Goal: Contribute content: Add original content to the website for others to see

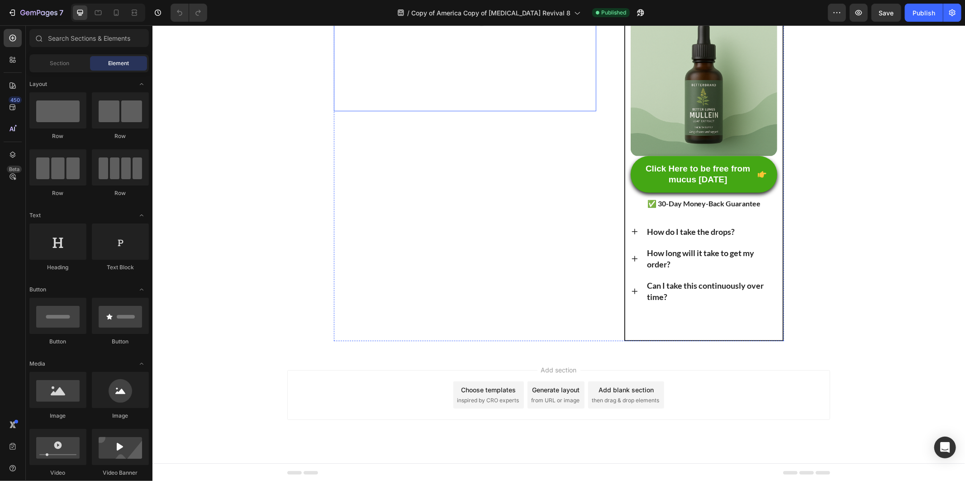
scroll to position [261, 0]
click at [116, 15] on icon at bounding box center [116, 13] width 5 height 6
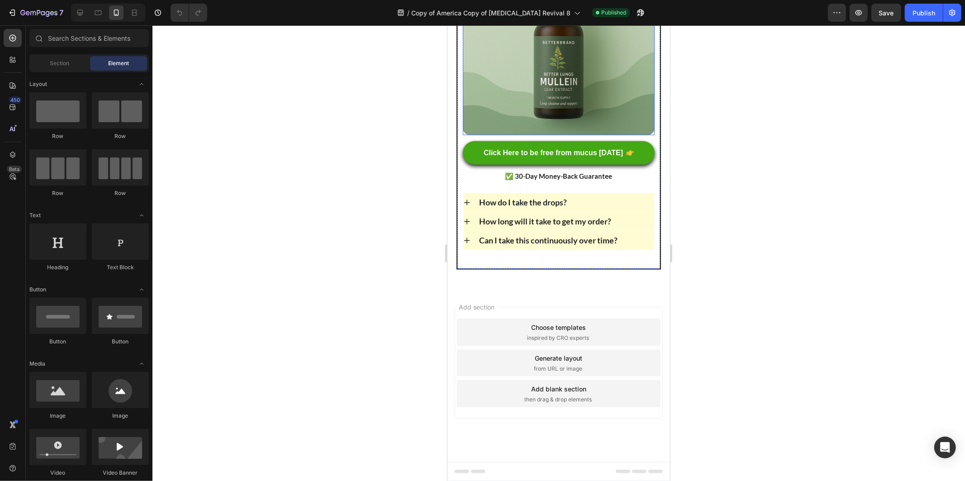
scroll to position [6971, 0]
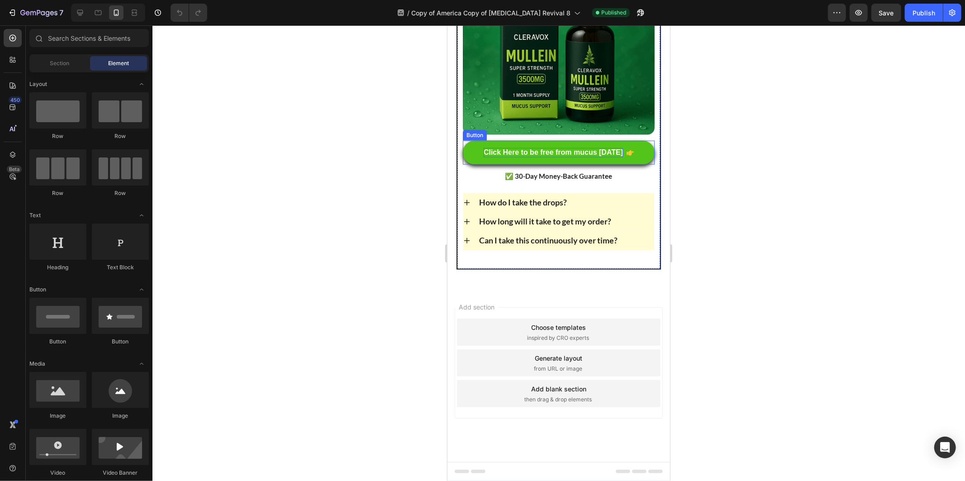
drag, startPoint x: 503, startPoint y: 301, endPoint x: 508, endPoint y: 301, distance: 5.0
click at [504, 157] on p "Click Here to be free from mucus [DATE]" at bounding box center [552, 153] width 139 height 10
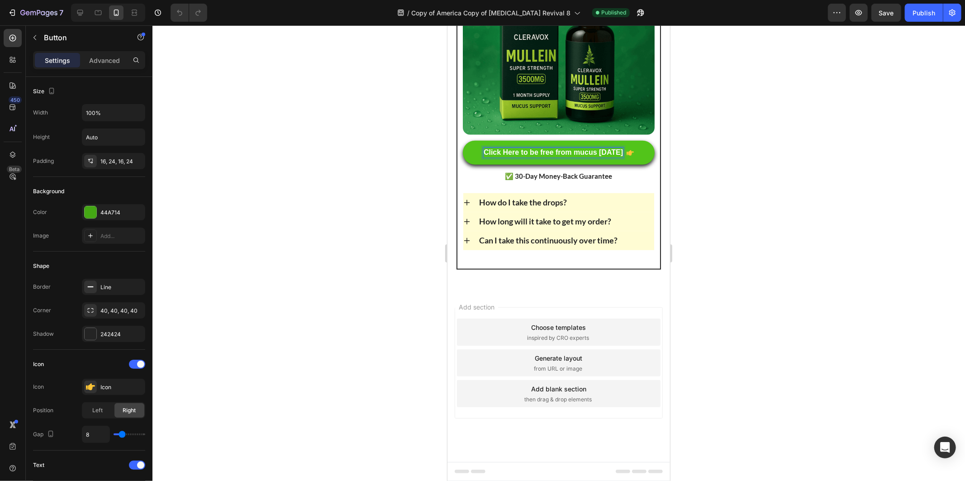
drag, startPoint x: 508, startPoint y: 298, endPoint x: 503, endPoint y: 300, distance: 5.6
drag, startPoint x: 505, startPoint y: 299, endPoint x: 500, endPoint y: 299, distance: 5.0
click at [500, 157] on p "Click Here to be free from mucus [DATE]" at bounding box center [552, 153] width 139 height 10
click at [934, 11] on div "Publish" at bounding box center [924, 13] width 23 height 10
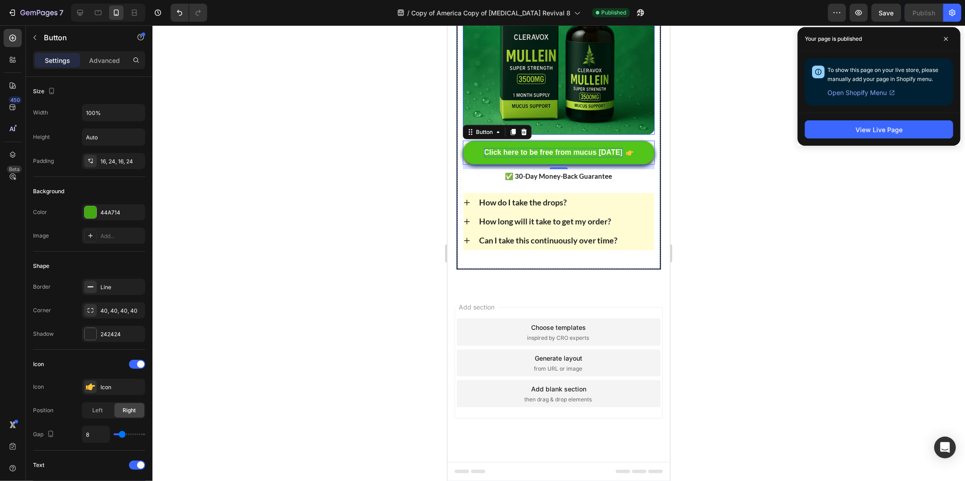
click at [562, 134] on img at bounding box center [558, 39] width 192 height 192
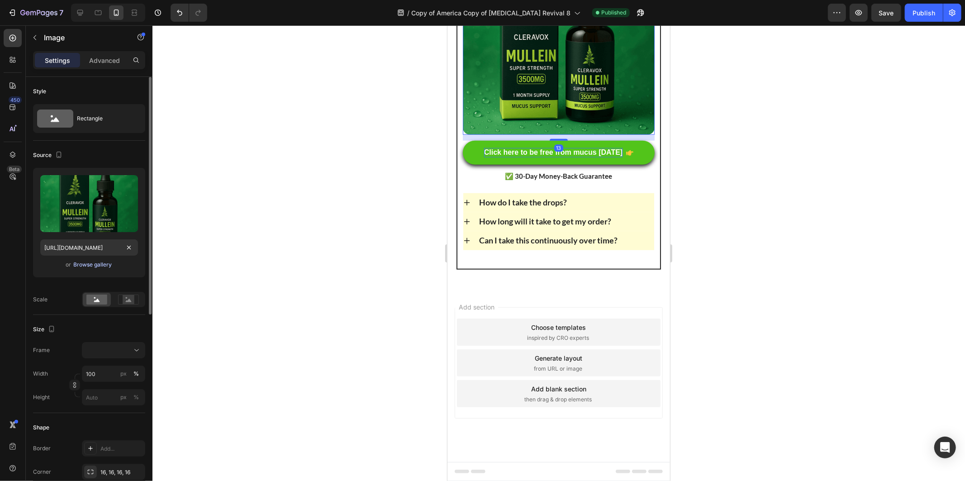
click at [86, 268] on div "Browse gallery" at bounding box center [93, 265] width 38 height 8
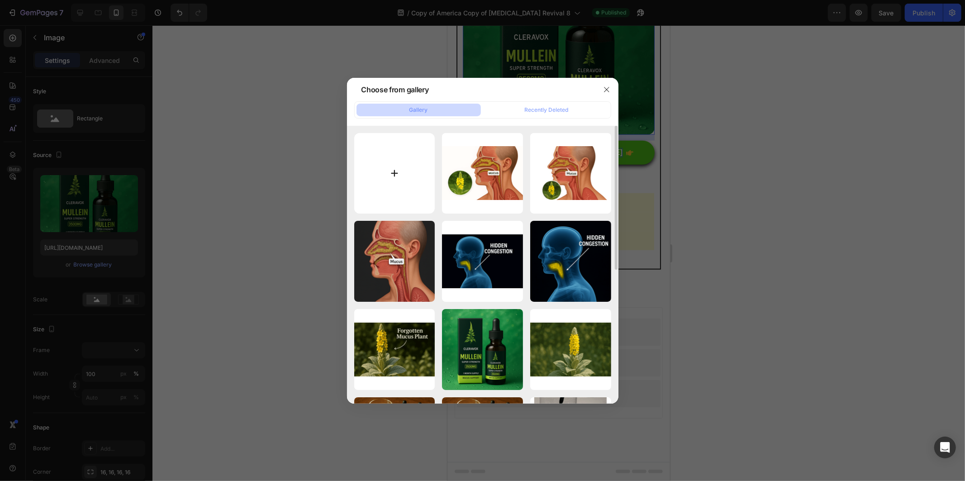
click at [410, 181] on input "file" at bounding box center [394, 173] width 81 height 81
type input "C:\fakepath\PDP 1 (1) (2).png"
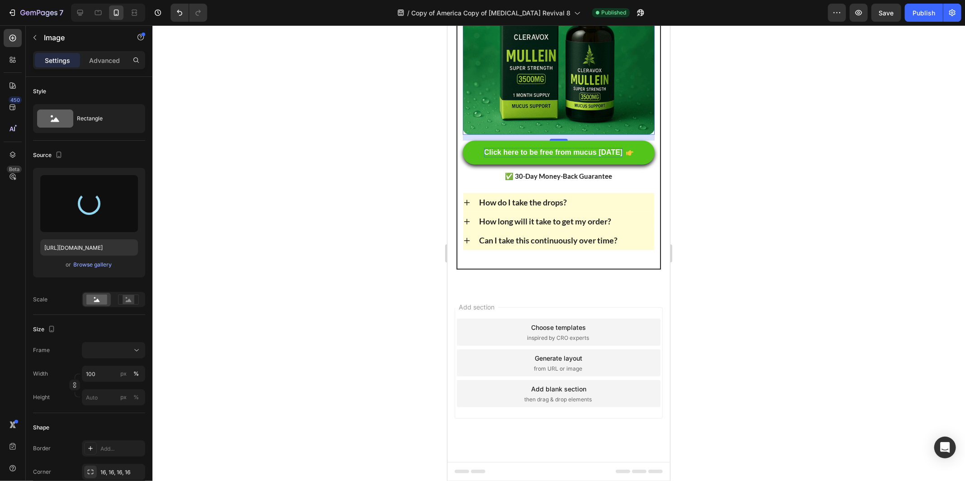
click at [809, 89] on div at bounding box center [559, 253] width 813 height 456
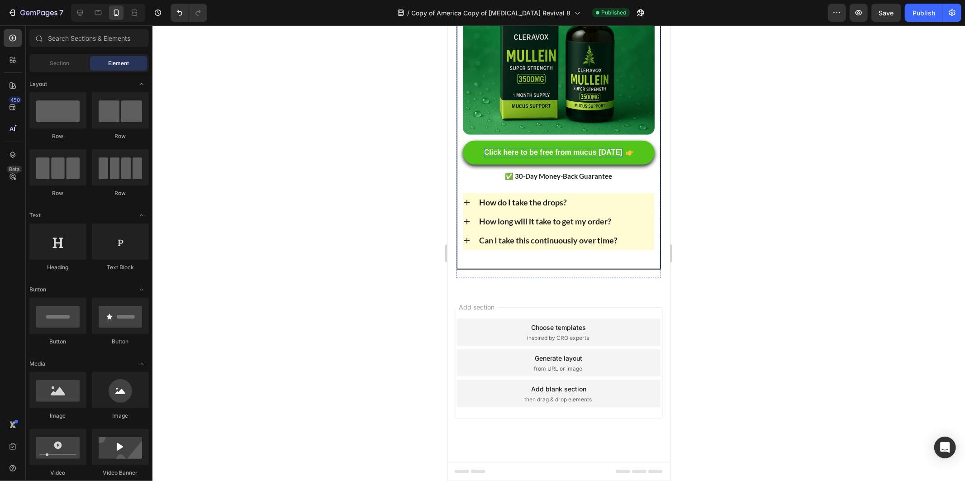
scroll to position [6820, 0]
click at [61, 58] on div "Section" at bounding box center [59, 63] width 57 height 14
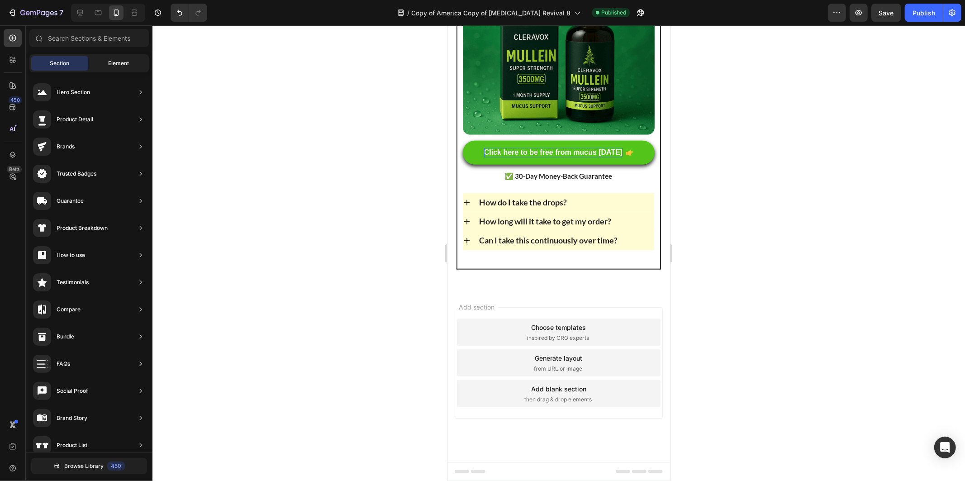
click at [121, 62] on span "Element" at bounding box center [118, 63] width 21 height 8
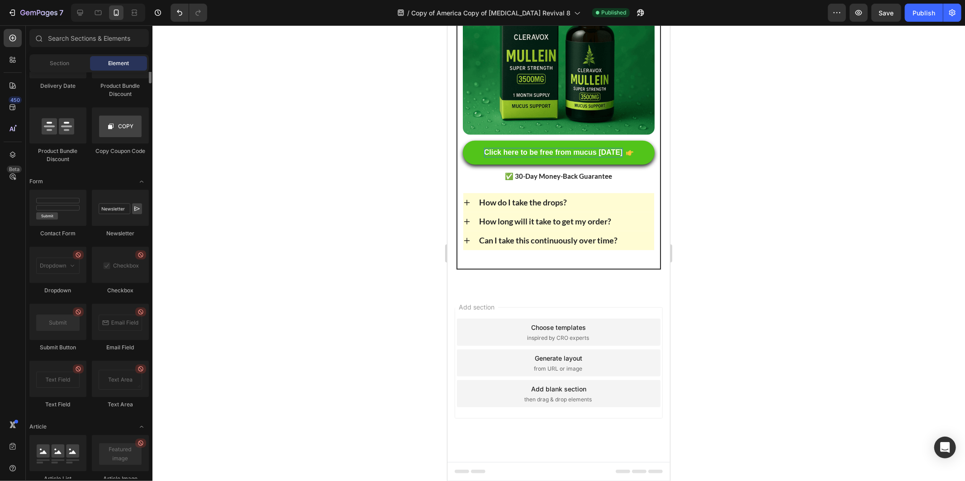
scroll to position [2112, 0]
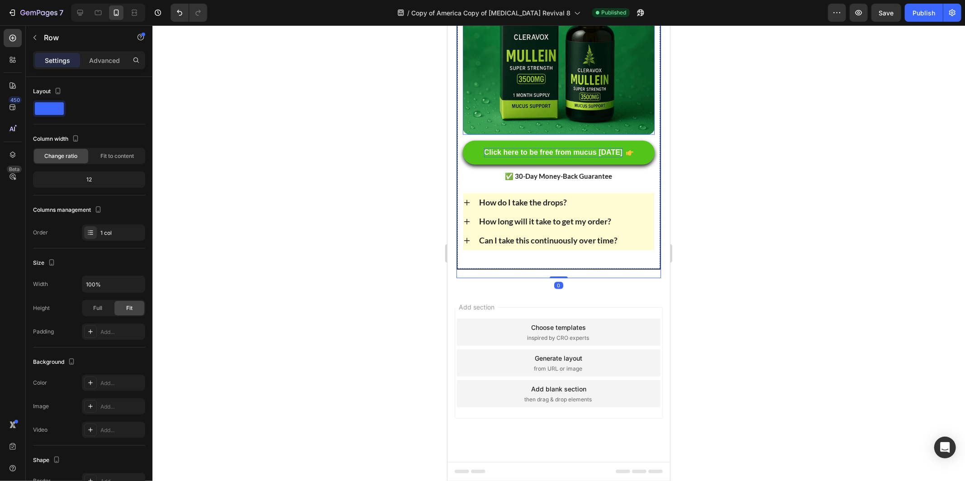
scroll to position [6971, 0]
click at [547, 134] on img at bounding box center [558, 39] width 192 height 192
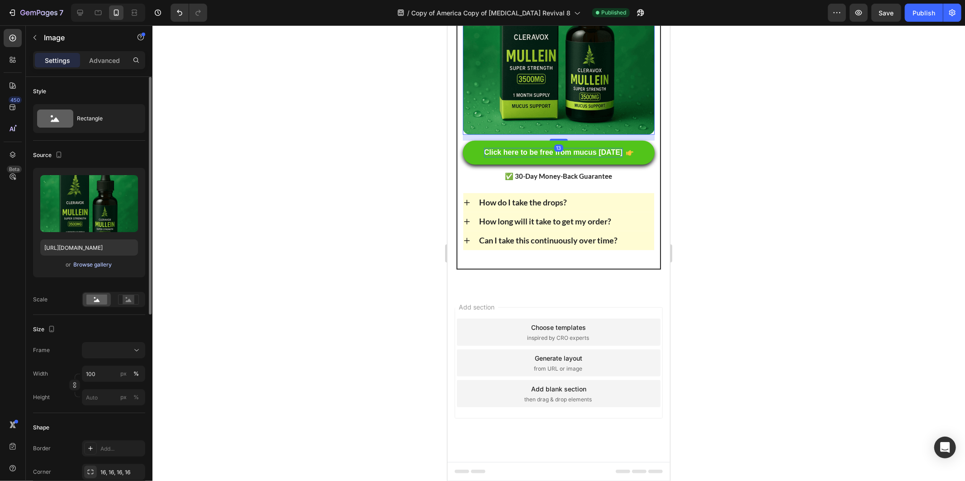
click at [91, 264] on div "Browse gallery" at bounding box center [93, 265] width 38 height 8
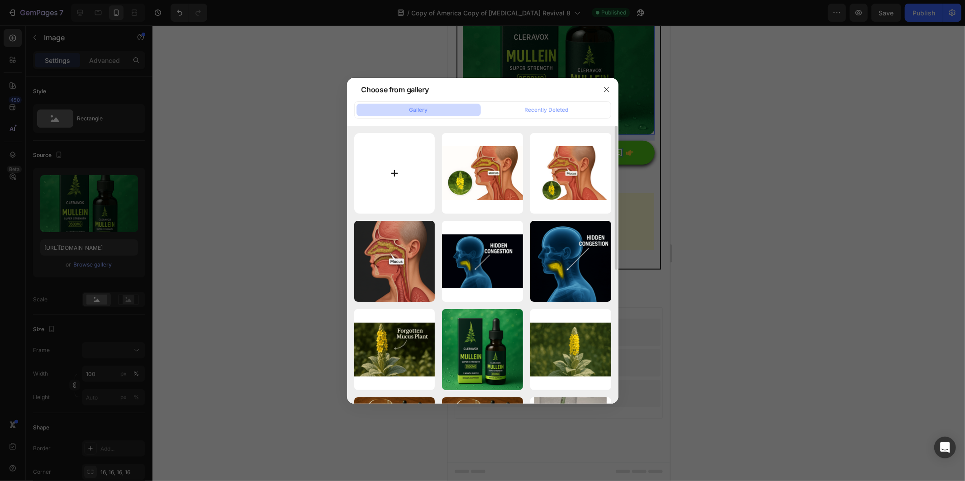
click at [410, 169] on input "file" at bounding box center [394, 173] width 81 height 81
type input "C:\fakepath\PDP 1 (1) (2).png"
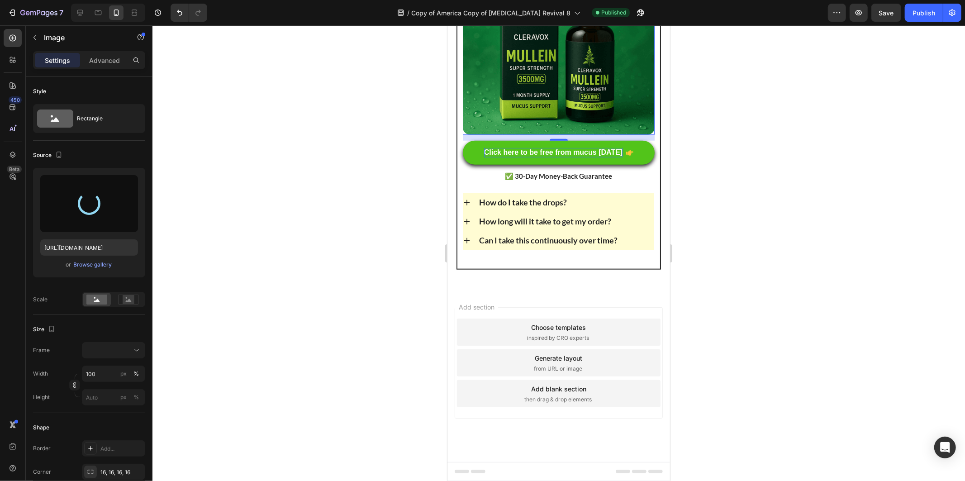
type input "[URL][DOMAIN_NAME]"
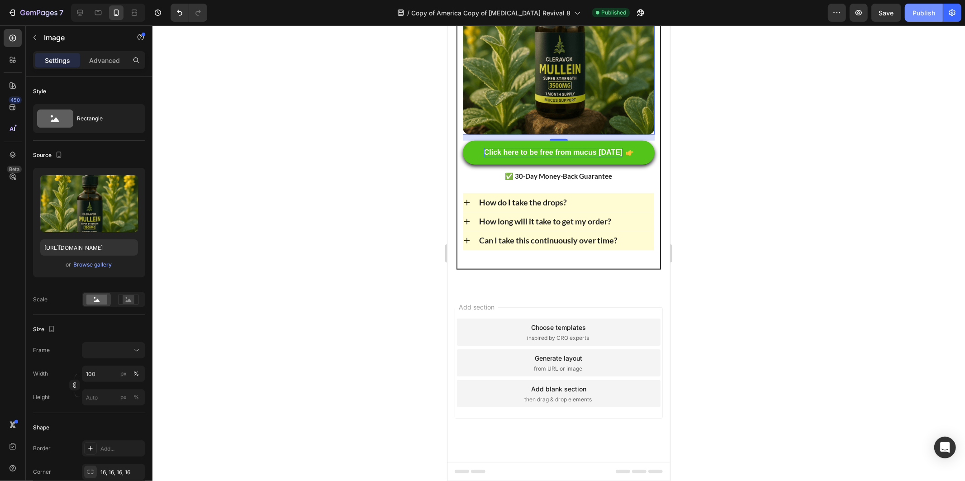
click at [930, 12] on div "Publish" at bounding box center [924, 13] width 23 height 10
click at [904, 144] on div at bounding box center [559, 253] width 813 height 456
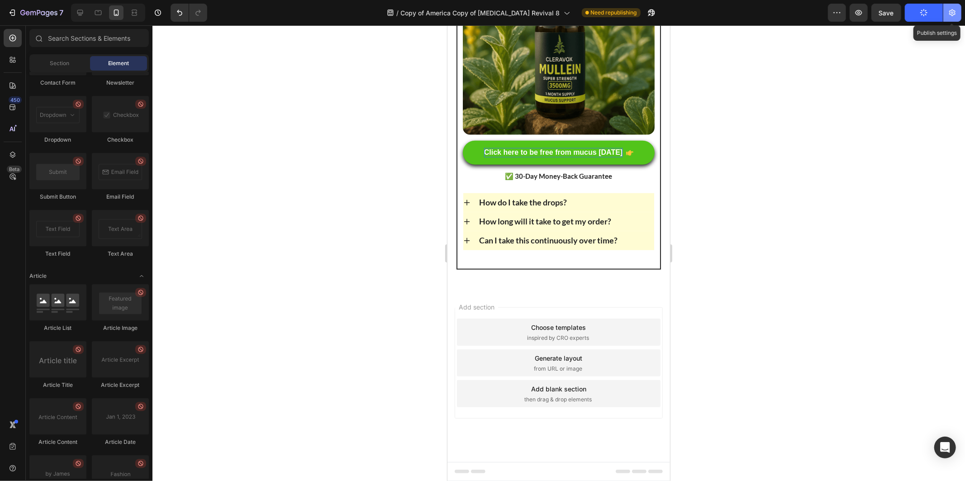
click at [956, 15] on icon "button" at bounding box center [952, 12] width 9 height 9
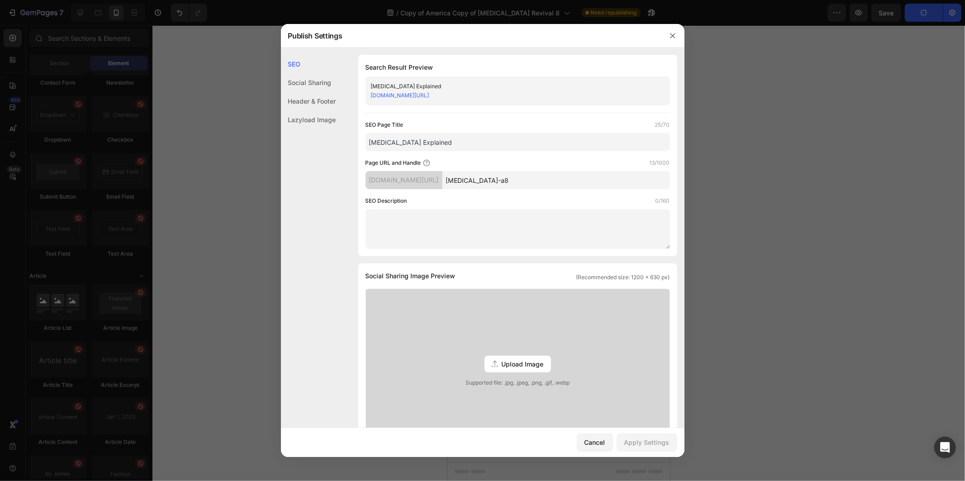
click at [878, 181] on div at bounding box center [482, 240] width 965 height 481
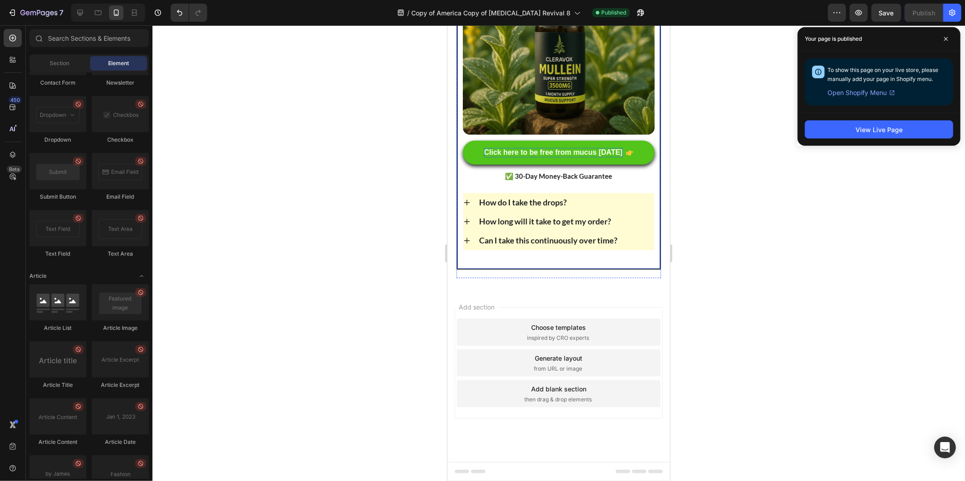
click at [551, 134] on img at bounding box center [558, 39] width 192 height 192
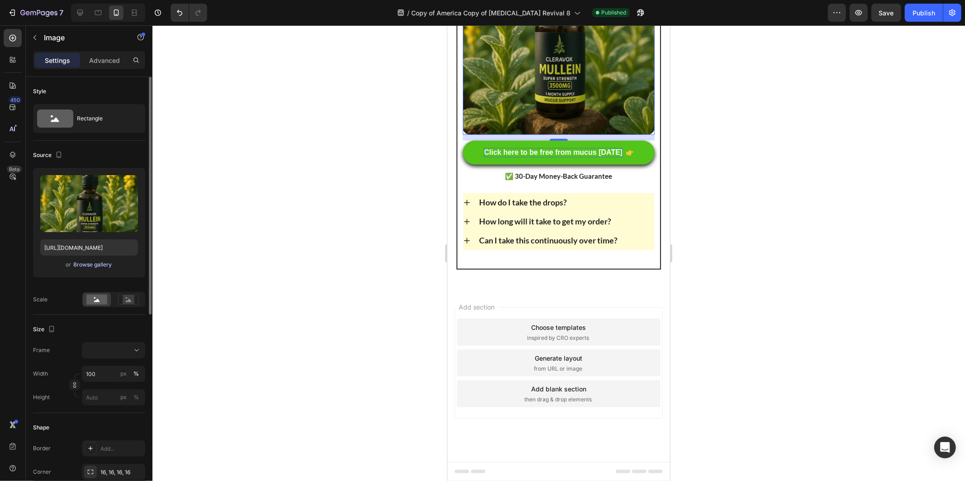
click at [100, 262] on div "Browse gallery" at bounding box center [93, 265] width 38 height 8
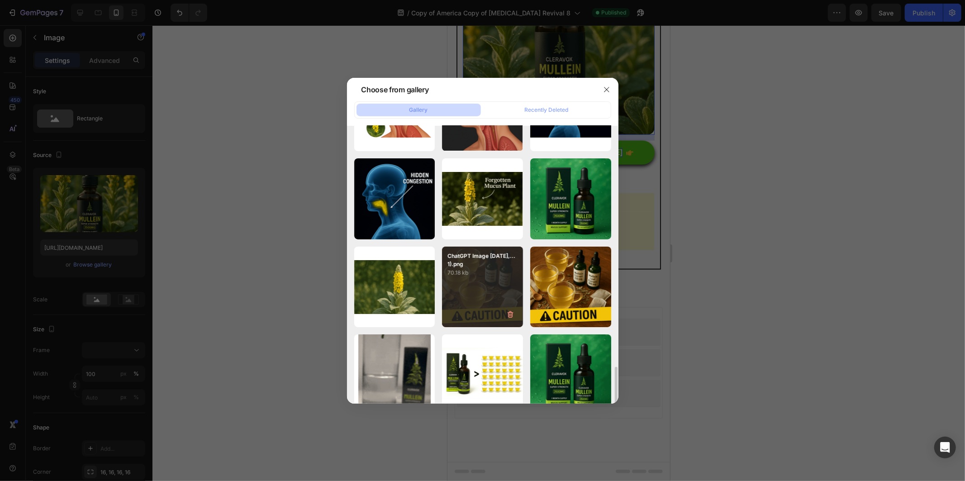
scroll to position [258, 0]
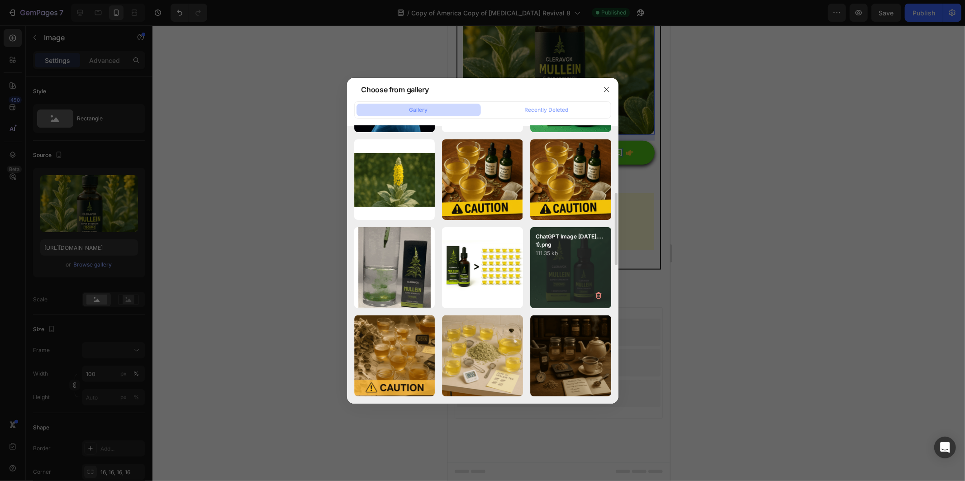
click at [562, 260] on div "ChatGPT Image [DATE],...1).png 111.35 kb" at bounding box center [570, 267] width 81 height 81
type input "[URL][DOMAIN_NAME]"
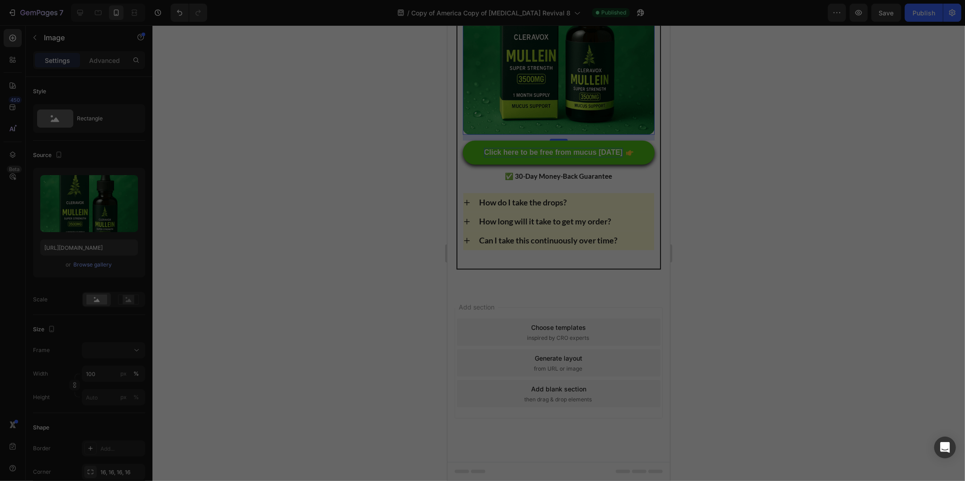
click at [780, 251] on div at bounding box center [559, 253] width 813 height 456
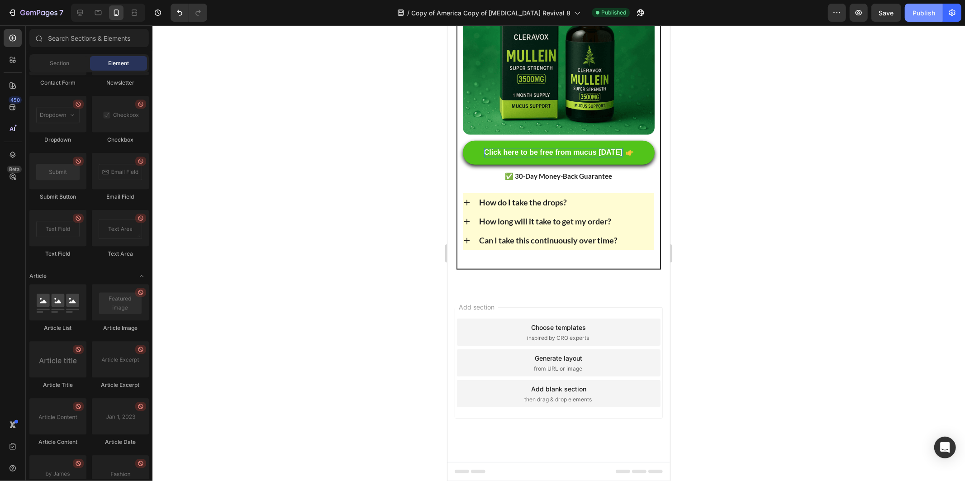
click at [925, 15] on div "Publish" at bounding box center [924, 13] width 23 height 10
click at [867, 200] on div at bounding box center [559, 253] width 813 height 456
drag, startPoint x: 836, startPoint y: 205, endPoint x: 824, endPoint y: 211, distance: 13.4
click at [826, 215] on div at bounding box center [559, 253] width 813 height 456
